Goal: Task Accomplishment & Management: Manage account settings

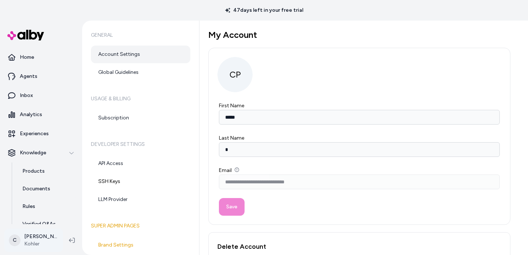
click at [43, 239] on html "**********" at bounding box center [264, 127] width 528 height 255
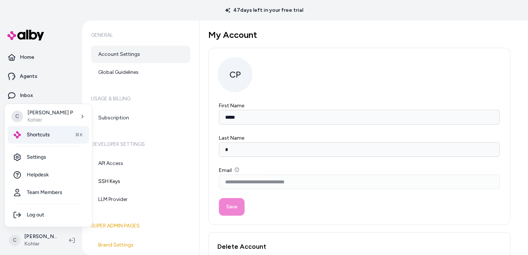
click at [53, 132] on div "Shortcuts ⌘K" at bounding box center [48, 135] width 81 height 18
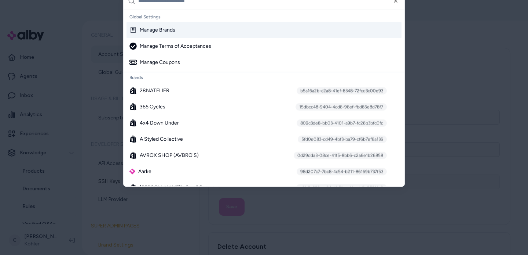
click at [176, 1] on input "text" at bounding box center [269, 1] width 262 height 18
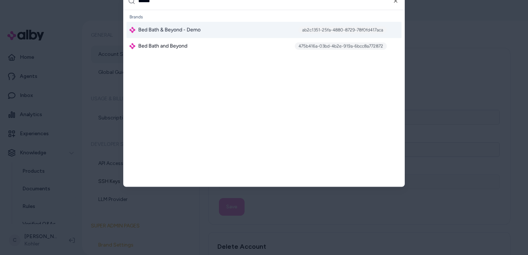
type input "*******"
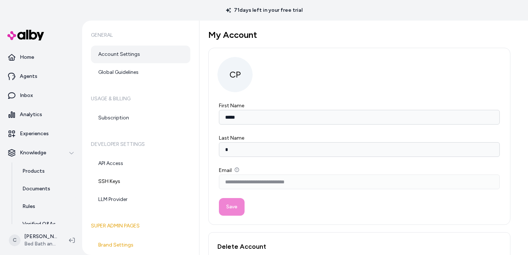
scroll to position [63, 0]
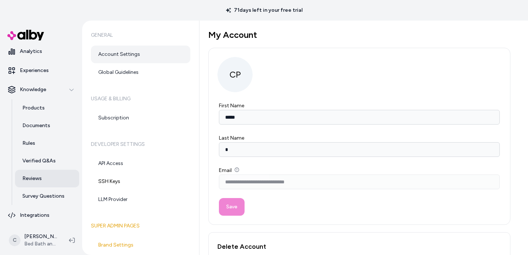
click at [37, 180] on p "Reviews" at bounding box center [31, 178] width 19 height 7
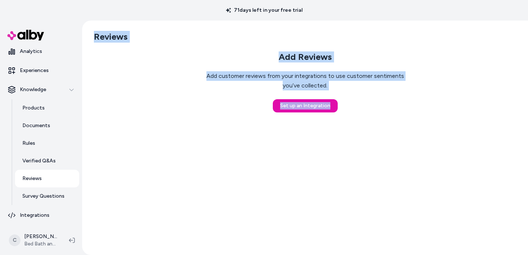
drag, startPoint x: 234, startPoint y: 51, endPoint x: 107, endPoint y: 26, distance: 129.2
click at [101, 23] on div "Reviews Add Reviews Add customer reviews from your integrations to use customer…" at bounding box center [305, 138] width 446 height 234
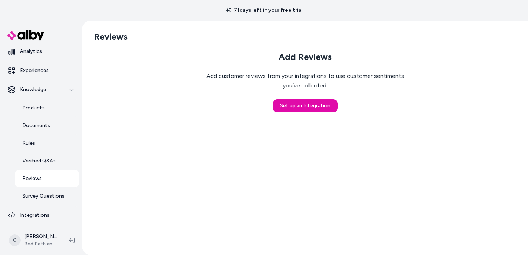
click at [241, 76] on p "Add customer reviews from your integrations to use customer sentiments you’ve c…" at bounding box center [305, 80] width 211 height 19
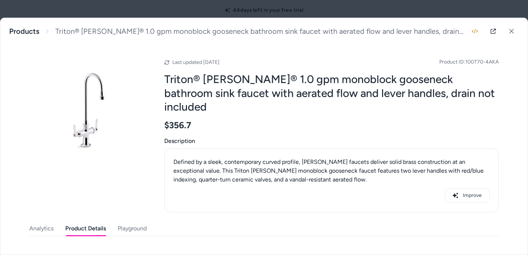
scroll to position [213, 0]
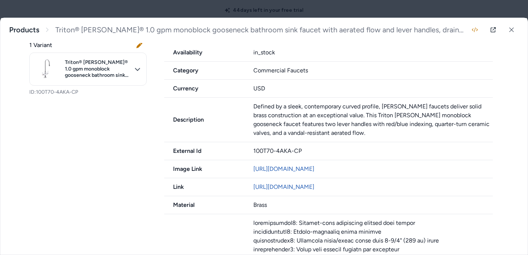
click at [190, 10] on div at bounding box center [264, 127] width 528 height 255
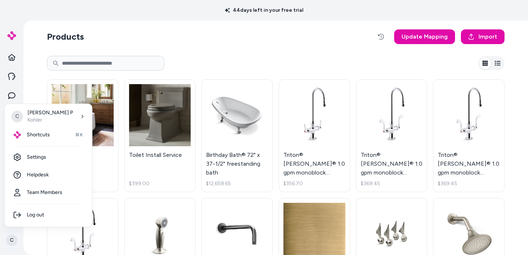
click at [14, 237] on html "44 days left in your free trial C Products Update Mapping Import Custom Design …" at bounding box center [264, 127] width 528 height 255
click at [34, 139] on div "Shortcuts ⌘K" at bounding box center [48, 135] width 81 height 18
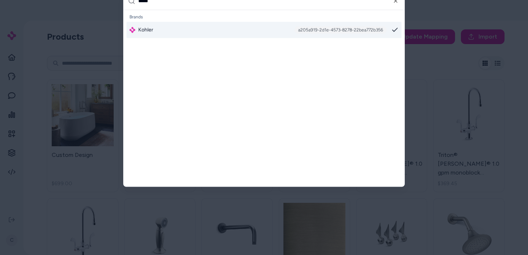
type input "******"
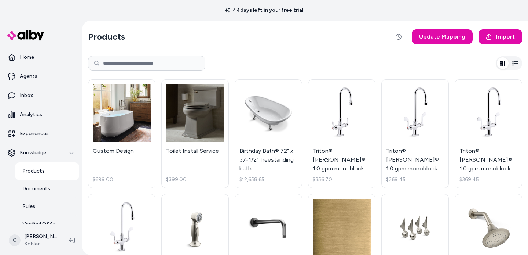
scroll to position [220, 0]
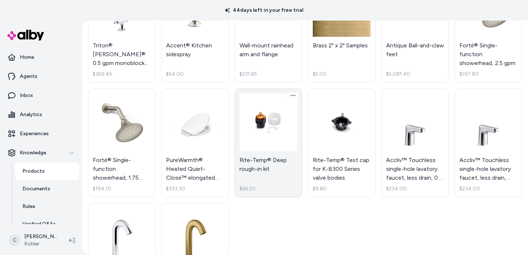
click at [274, 145] on link "Rite-Temp® Deep rough-in kit $66.20" at bounding box center [268, 142] width 67 height 109
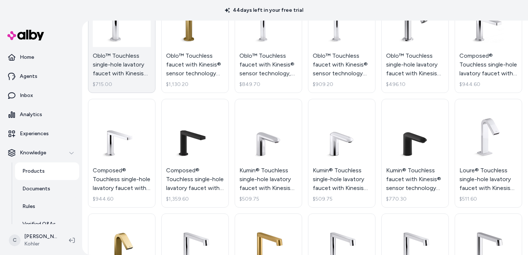
scroll to position [295, 0]
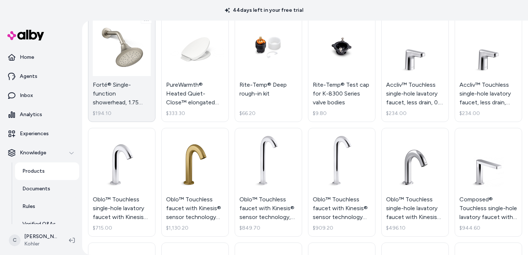
click at [131, 82] on link "Forté® Single-function showerhead, 1.75 gpm $194.10" at bounding box center [121, 67] width 67 height 109
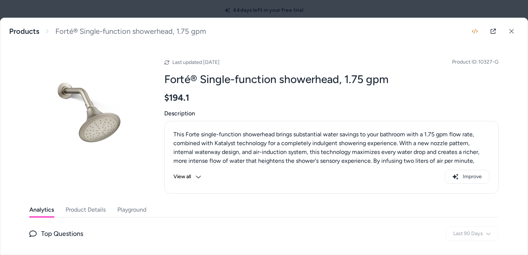
scroll to position [4, 0]
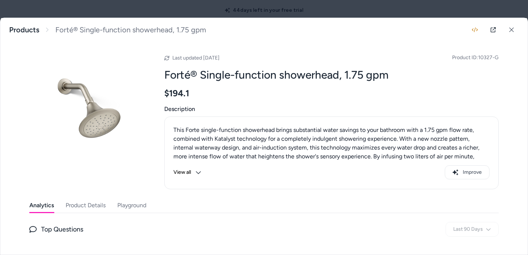
click at [117, 209] on button "Playground" at bounding box center [131, 205] width 29 height 15
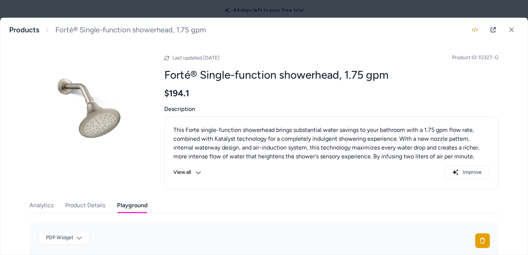
scroll to position [122, 0]
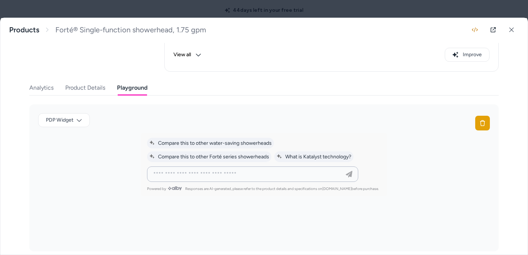
click at [212, 177] on input at bounding box center [245, 173] width 193 height 9
type input "**********"
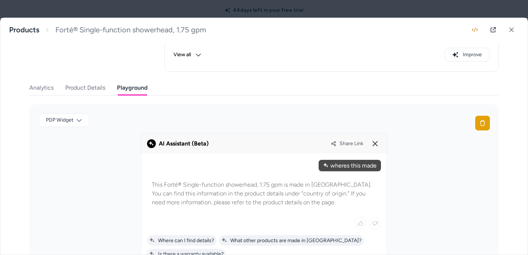
click at [340, 143] on span "Share Link" at bounding box center [352, 143] width 24 height 6
click at [376, 142] on icon at bounding box center [375, 143] width 9 height 9
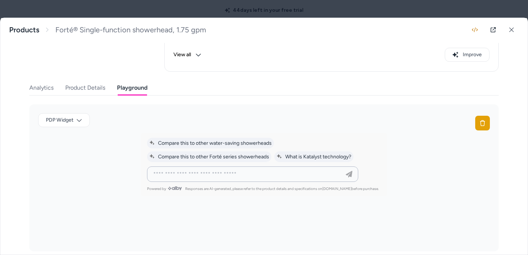
click at [198, 175] on input at bounding box center [245, 173] width 193 height 9
type input "**********"
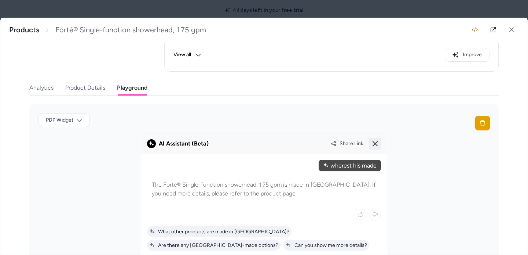
click at [374, 139] on icon at bounding box center [375, 143] width 9 height 9
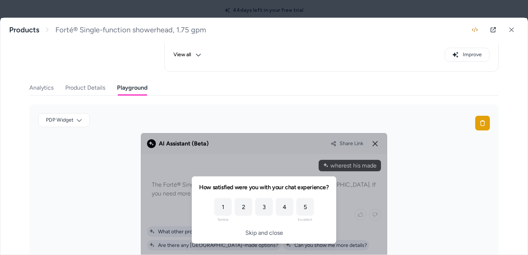
scroll to position [163, 0]
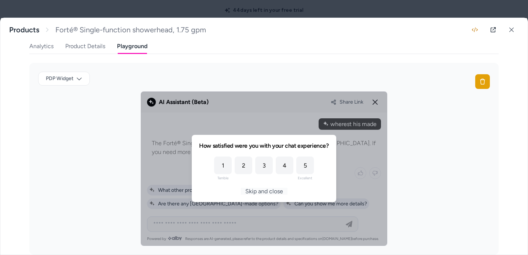
click at [278, 190] on button "Skip and close" at bounding box center [264, 190] width 47 height 7
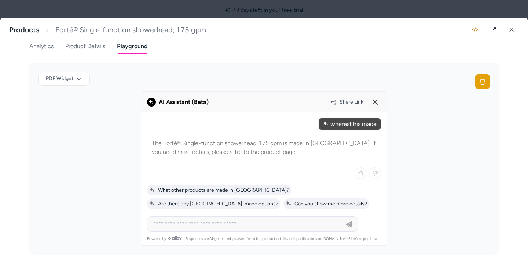
scroll to position [130, 0]
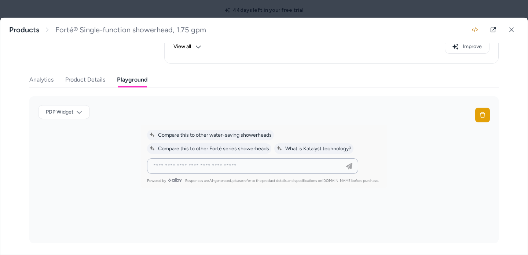
click at [198, 165] on input at bounding box center [245, 165] width 193 height 9
type input "**********"
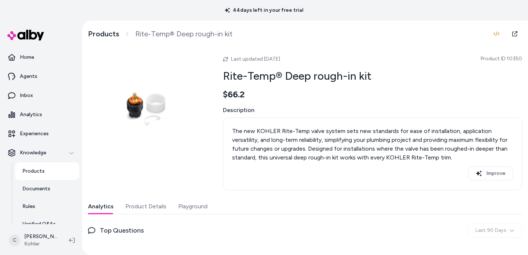
scroll to position [5, 0]
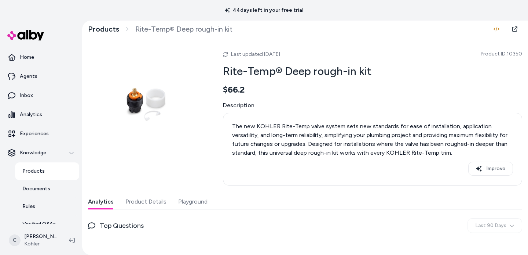
click at [195, 200] on button "Playground" at bounding box center [192, 201] width 29 height 15
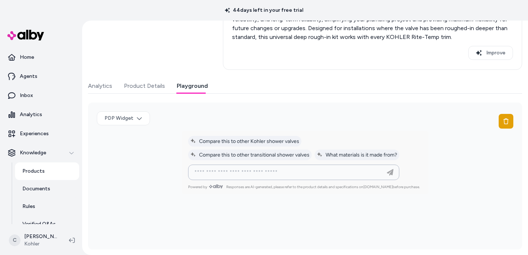
drag, startPoint x: 291, startPoint y: 171, endPoint x: 282, endPoint y: 172, distance: 9.2
click at [291, 171] on input at bounding box center [286, 172] width 193 height 9
type input "**********"
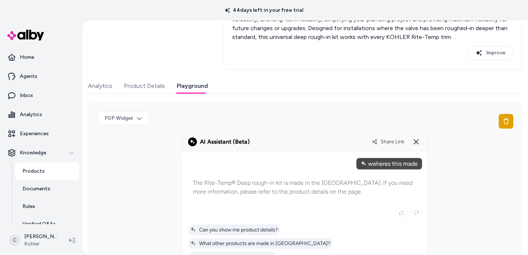
scroll to position [0, 0]
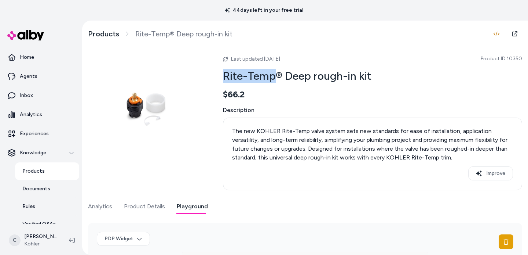
drag, startPoint x: 272, startPoint y: 76, endPoint x: 220, endPoint y: 74, distance: 52.1
click at [220, 74] on div "Last updated [DATE] Product ID: 10350 Rite-Temp® Deep rough-in kit $66.2 Descri…" at bounding box center [305, 120] width 434 height 140
copy h2 "Rite-Temp"
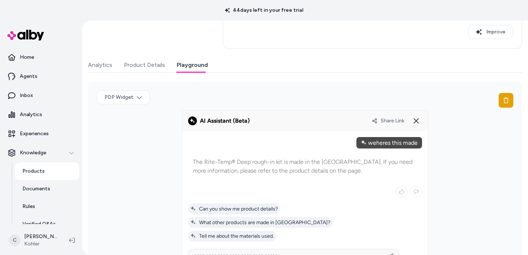
scroll to position [165, 0]
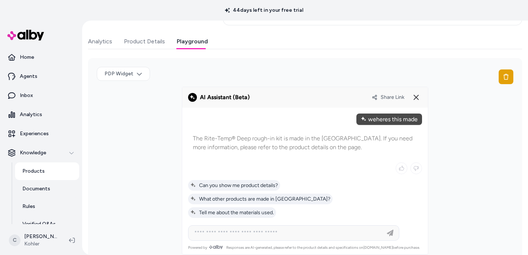
drag, startPoint x: 279, startPoint y: 138, endPoint x: 203, endPoint y: 138, distance: 76.6
click at [203, 138] on p "The Rite-Temp® Deep rough-in kit is made in the USA. If you need more informati…" at bounding box center [305, 143] width 224 height 18
click at [389, 95] on span "Share Link" at bounding box center [393, 97] width 24 height 6
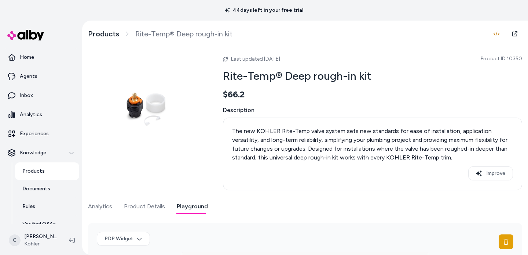
click at [322, 76] on h2 "Rite-Temp® Deep rough-in kit" at bounding box center [372, 76] width 299 height 14
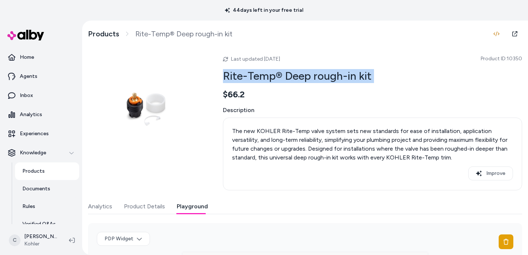
click at [322, 76] on h2 "Rite-Temp® Deep rough-in kit" at bounding box center [372, 76] width 299 height 14
copy h2 "Rite-Temp® Deep rough-in kit"
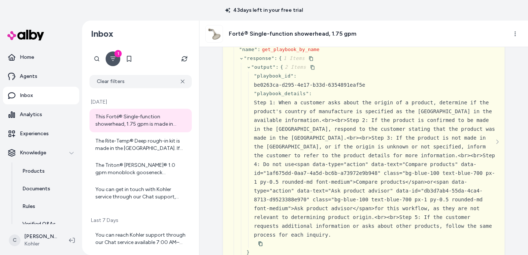
scroll to position [181, 0]
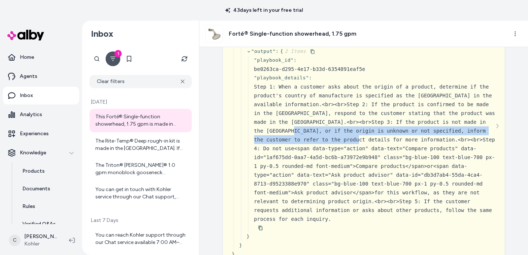
drag, startPoint x: 430, startPoint y: 127, endPoint x: 476, endPoint y: 130, distance: 46.6
click at [476, 130] on div "Step 1: When a customer asks about the origin of a product, determine if the pr…" at bounding box center [375, 152] width 242 height 141
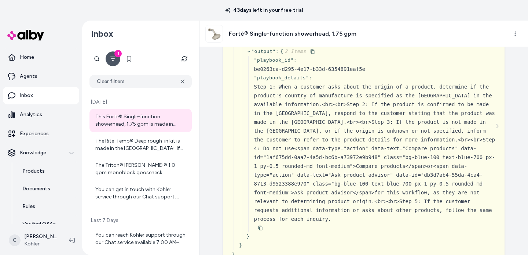
drag, startPoint x: 434, startPoint y: 133, endPoint x: 384, endPoint y: 130, distance: 50.7
click at [384, 130] on div "Step 1: When a customer asks about the origin of a product, determine if the pr…" at bounding box center [375, 152] width 242 height 141
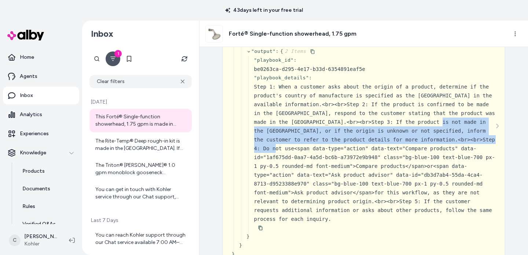
click at [350, 137] on div "Step 1: When a customer asks about the origin of a product, determine if the pr…" at bounding box center [375, 152] width 242 height 141
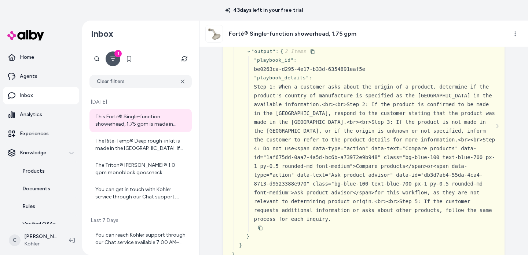
scroll to position [263, 0]
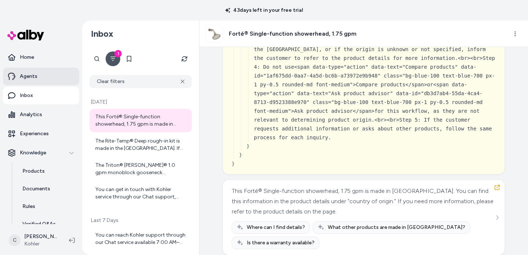
click at [34, 73] on p "Agents" at bounding box center [29, 76] width 18 height 7
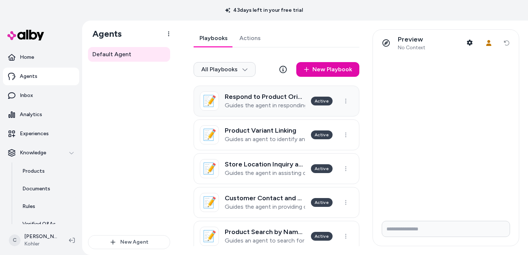
click at [247, 105] on p "Guides the agent in responding to customer questions about where a product was …" at bounding box center [265, 105] width 80 height 7
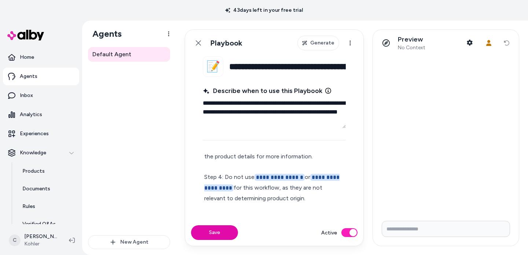
scroll to position [100, 0]
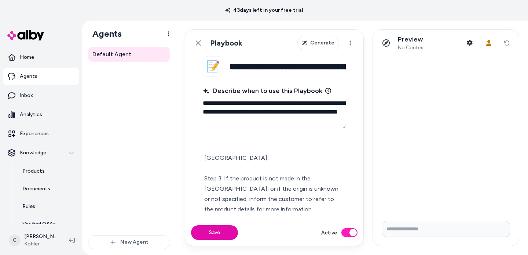
click at [72, 239] on icon at bounding box center [72, 240] width 6 height 6
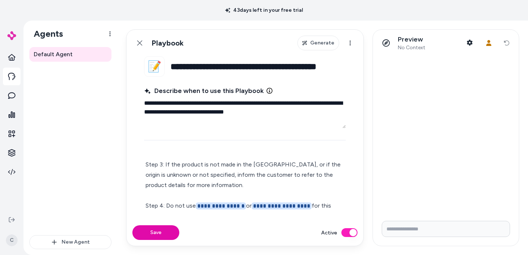
scroll to position [103, 0]
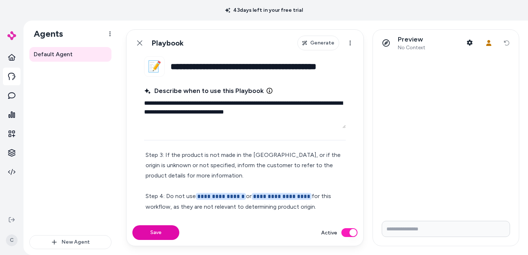
drag, startPoint x: 318, startPoint y: 197, endPoint x: 137, endPoint y: 183, distance: 181.0
click at [137, 183] on fieldset "**********" at bounding box center [245, 137] width 237 height 163
type textarea "*"
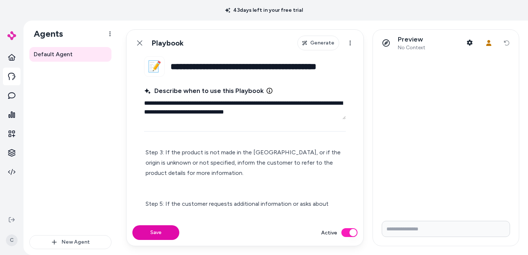
scroll to position [87, 0]
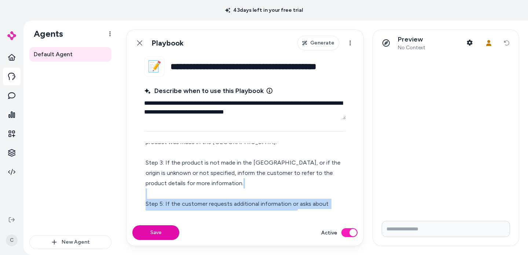
drag, startPoint x: 311, startPoint y: 202, endPoint x: 164, endPoint y: 186, distance: 148.3
click at [164, 186] on p "Step 1: When a customer asks about the origin of a product, determine if the pr…" at bounding box center [245, 147] width 199 height 144
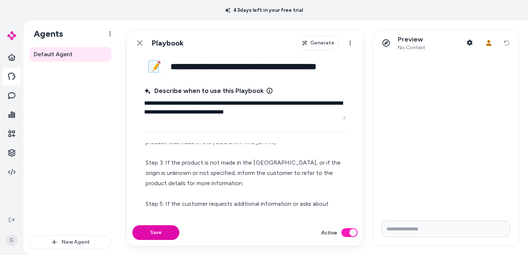
scroll to position [66, 0]
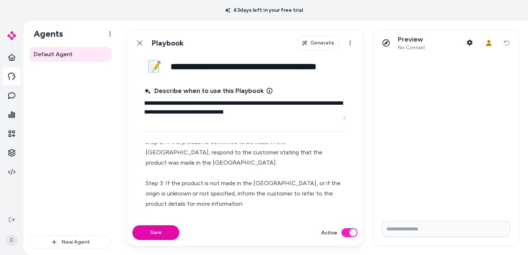
click at [205, 194] on p "Step 1: When a customer asks about the origin of a product, determine if the pr…" at bounding box center [245, 157] width 199 height 123
click at [187, 188] on p "Step 1: When a customer asks about the origin of a product, determine if the pr…" at bounding box center [245, 157] width 199 height 123
click at [189, 188] on p "Step 1: When a customer asks about the origin of a product, determine if the pr…" at bounding box center [245, 157] width 199 height 123
click at [159, 233] on button "Save" at bounding box center [155, 232] width 47 height 15
click at [149, 231] on button "Save" at bounding box center [155, 232] width 47 height 15
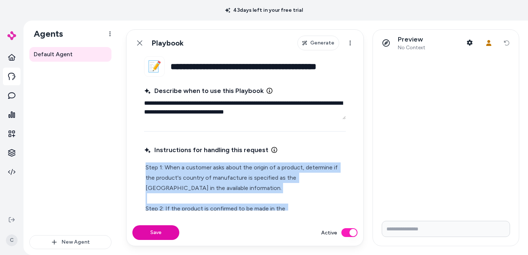
drag, startPoint x: 288, startPoint y: 195, endPoint x: 132, endPoint y: 125, distance: 171.4
click at [132, 125] on fieldset "**********" at bounding box center [245, 137] width 237 height 163
copy p "Step 1: When a customer asks about the origin of a product, determine if the pr…"
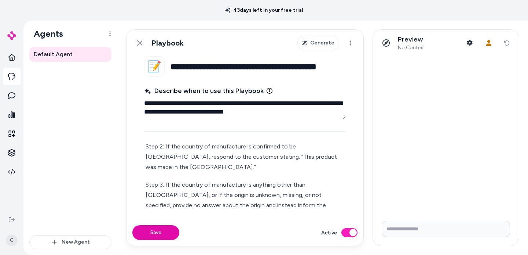
scroll to position [69, 0]
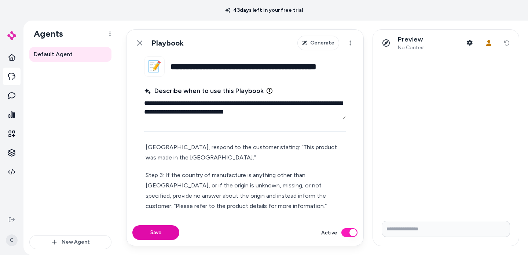
click at [217, 177] on p "Step 3: If the country of manufacture is anything other than USA, or if the ori…" at bounding box center [245, 195] width 199 height 51
click at [301, 170] on p "Step 3: If the country of manufacture is anything other than USA, or if the ori…" at bounding box center [245, 195] width 199 height 51
click at [261, 175] on p "Step 3: If the country of manufacture is anything other than USA, or if the ori…" at bounding box center [245, 195] width 199 height 51
click at [251, 193] on p "Step 3: If the country of manufacture is anything other than USA, or if the ori…" at bounding box center [245, 195] width 199 height 51
click at [275, 187] on p "Step 3: If the country of manufacture is anything other than USA, or if the ori…" at bounding box center [245, 195] width 199 height 51
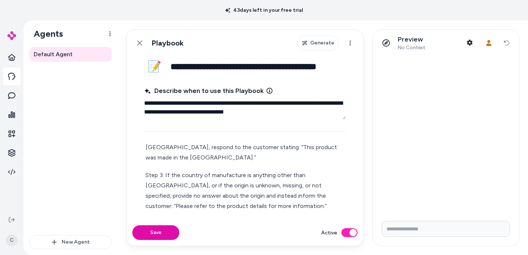
click at [242, 190] on p "Step 3: If the country of manufacture is anything other than USA, or if the ori…" at bounding box center [245, 195] width 199 height 51
click at [180, 197] on p "Step 3: If the country of manufacture is anything other than USA, or if the ori…" at bounding box center [245, 195] width 199 height 51
click at [251, 188] on p "Step 3: If the country of manufacture is anything other than USA, or if the ori…" at bounding box center [245, 195] width 199 height 51
drag, startPoint x: 263, startPoint y: 194, endPoint x: 253, endPoint y: 188, distance: 11.2
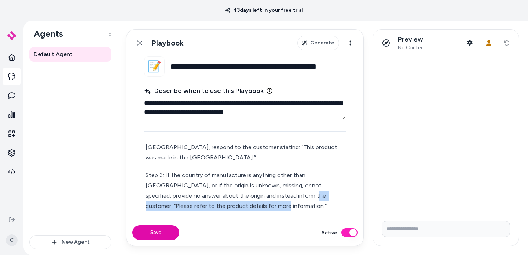
click at [253, 188] on p "Step 3: If the country of manufacture is anything other than USA, or if the ori…" at bounding box center [245, 195] width 199 height 51
click at [175, 228] on button "Save" at bounding box center [155, 232] width 47 height 15
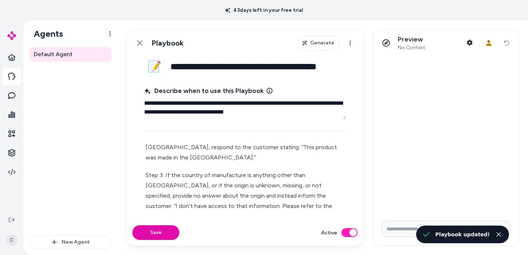
type textarea "*"
